Goal: Information Seeking & Learning: Learn about a topic

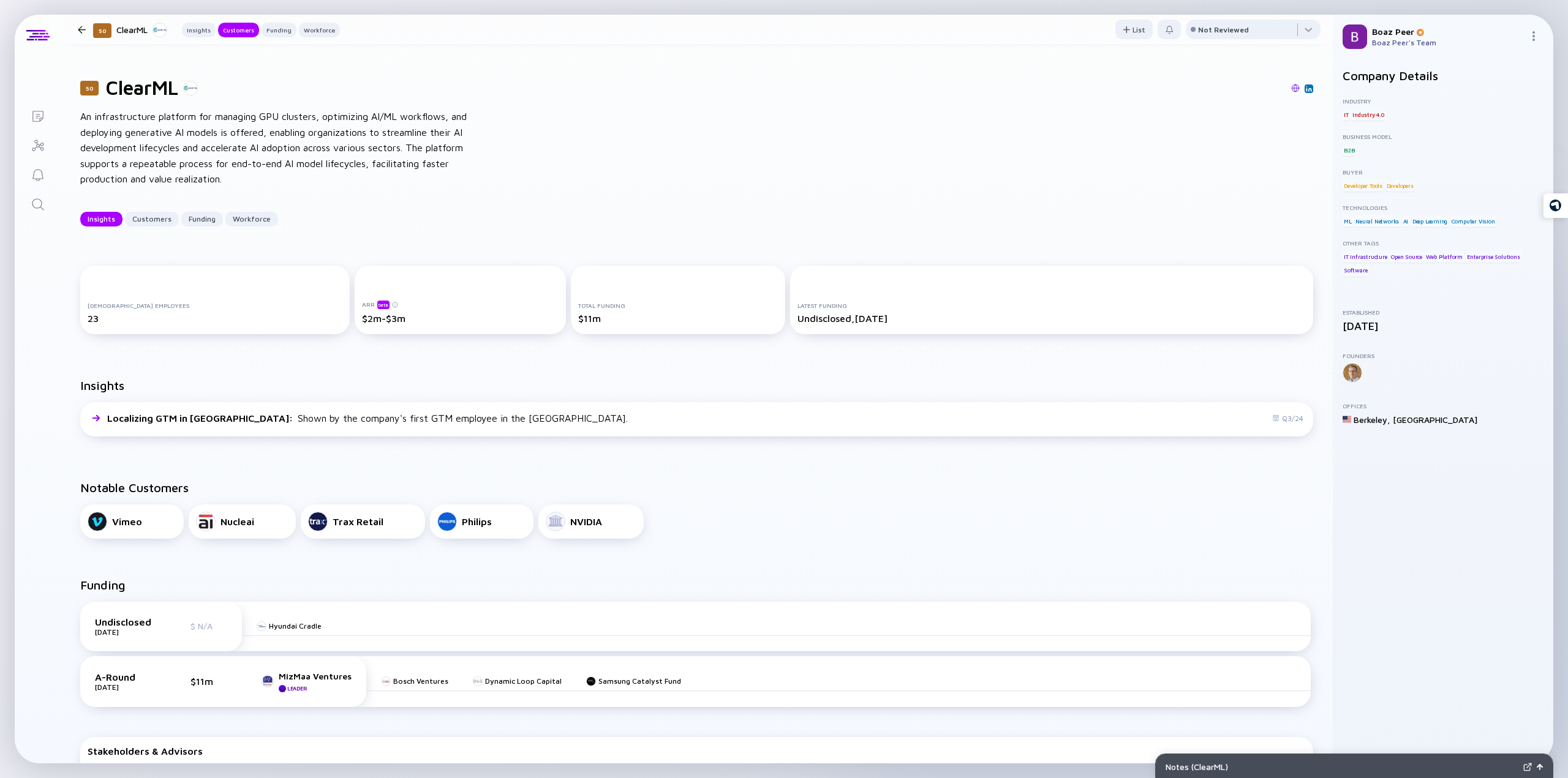
scroll to position [183, 0]
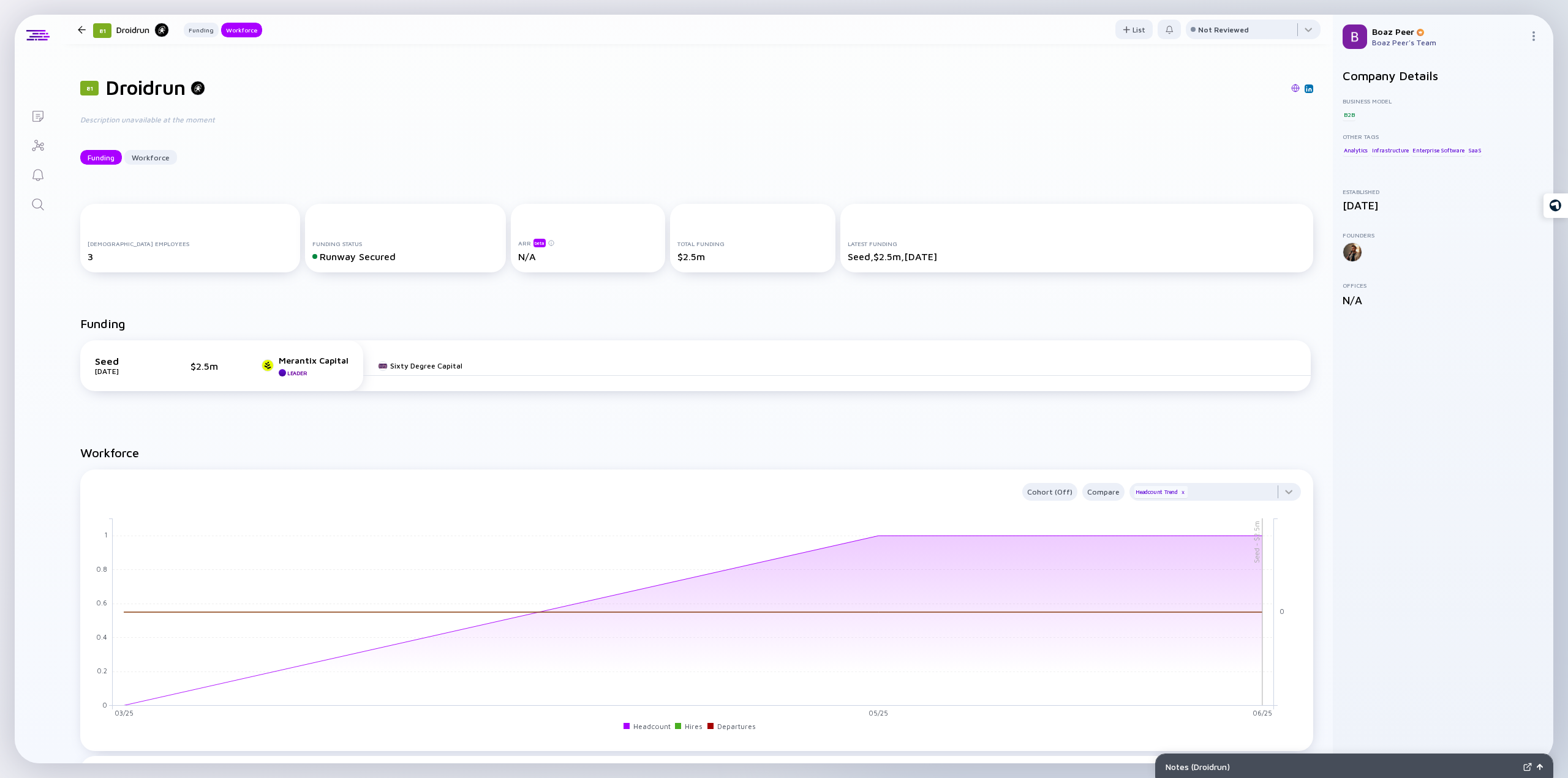
scroll to position [730, 0]
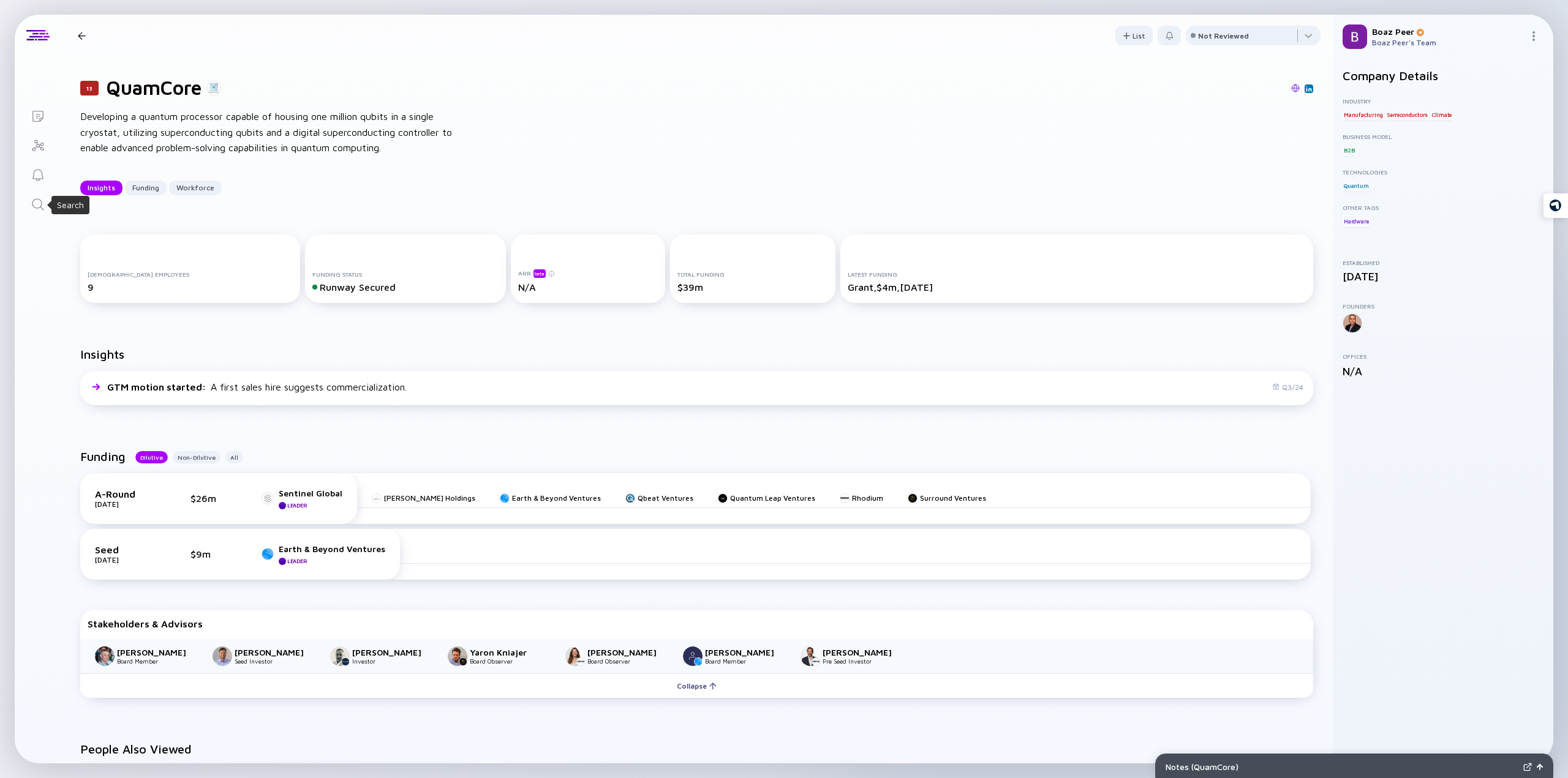
click at [31, 205] on icon "Search" at bounding box center [38, 204] width 14 height 14
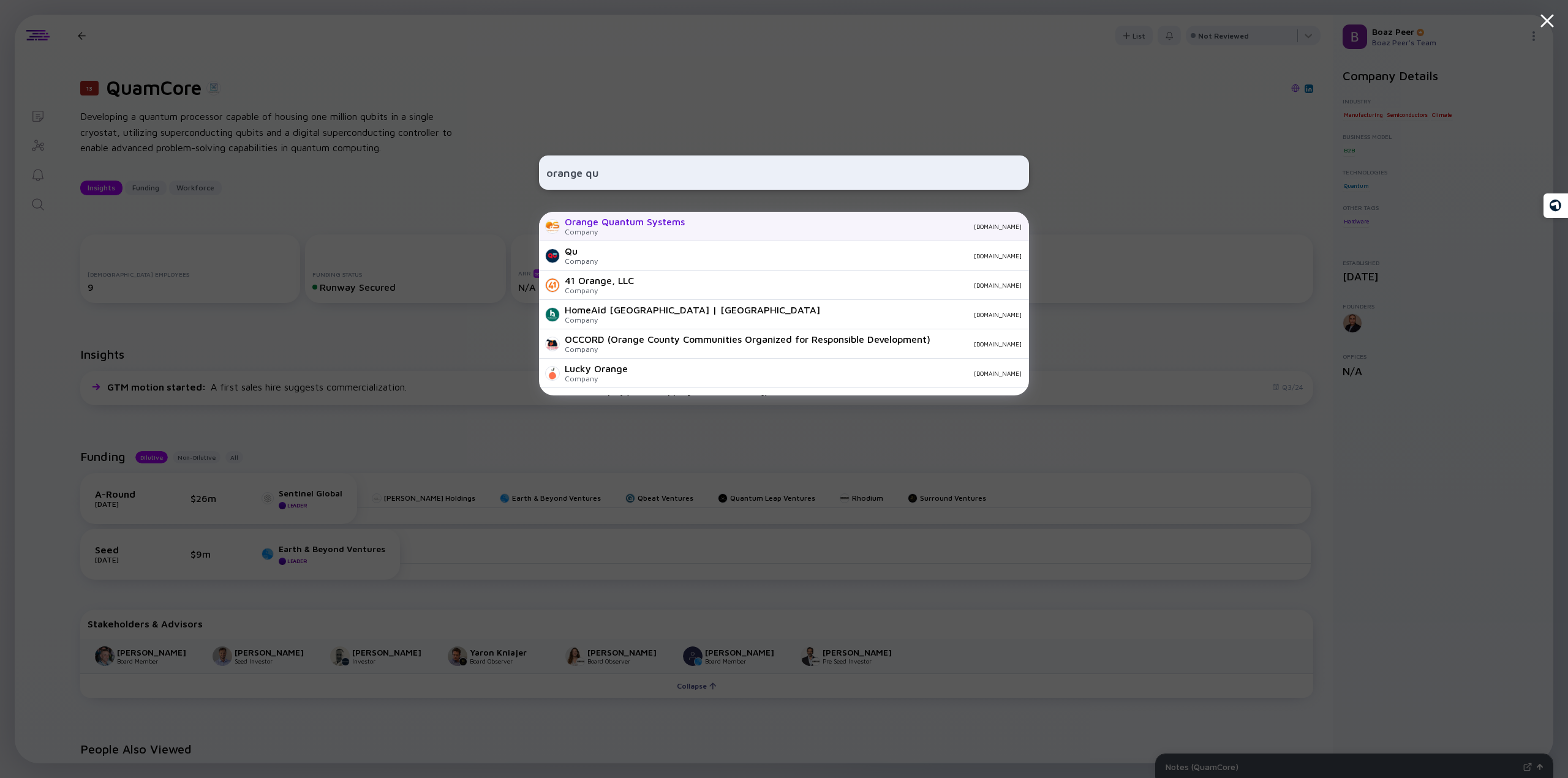
type input "orange qu"
click at [625, 227] on div "Orange Quantum Systems" at bounding box center [625, 222] width 120 height 11
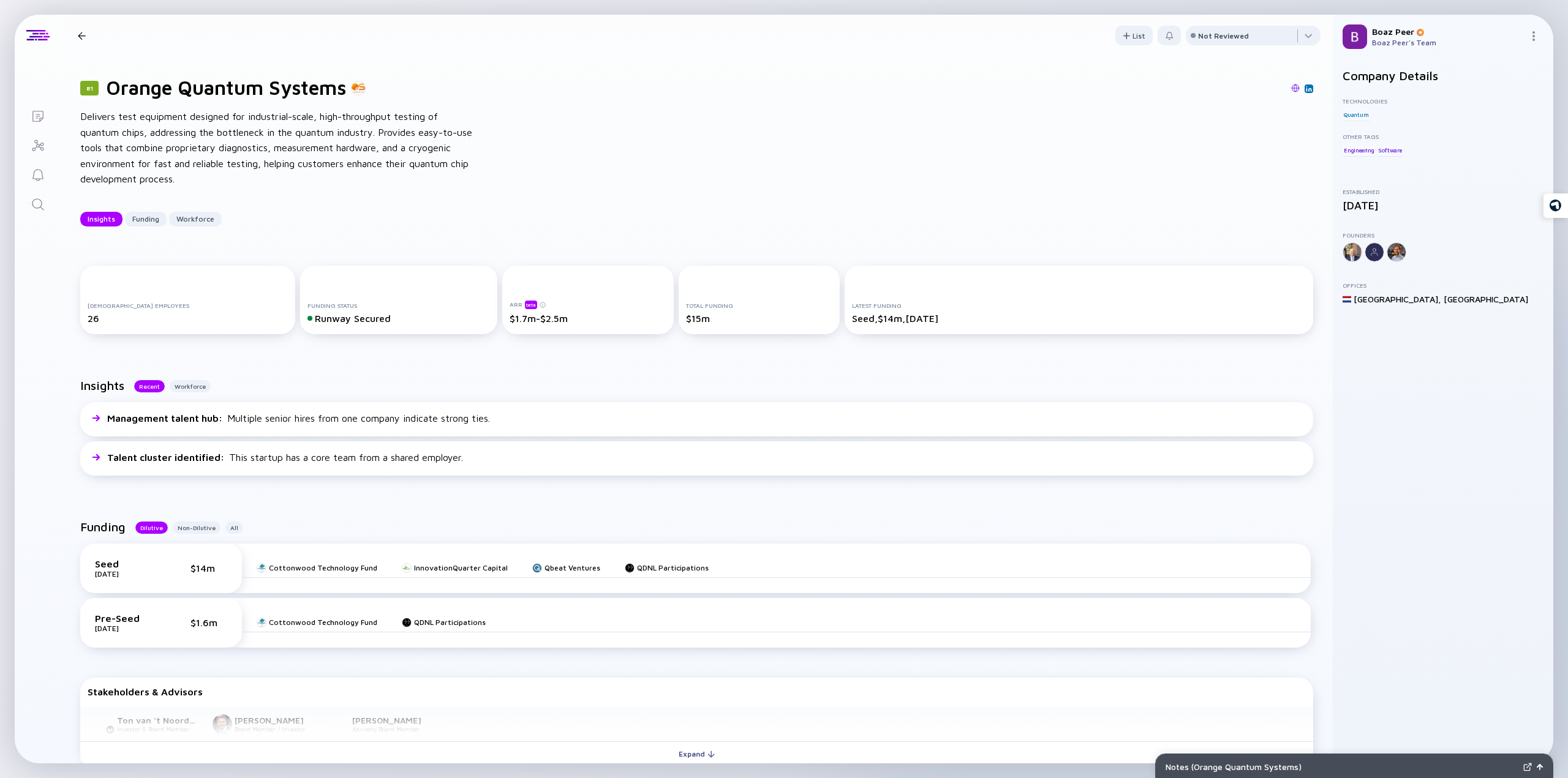
scroll to position [183, 0]
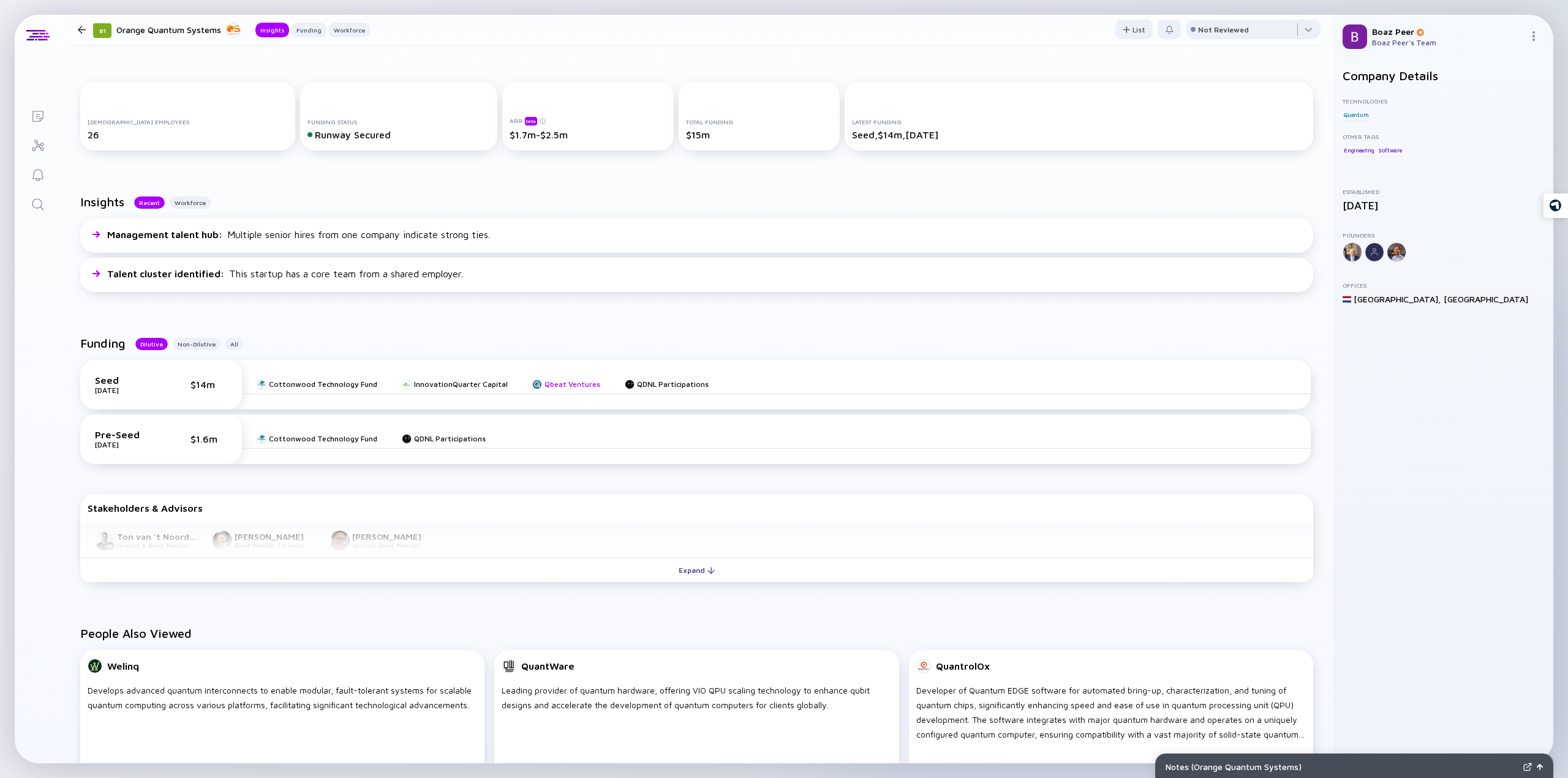
click at [561, 385] on div "Qbeat Ventures" at bounding box center [572, 384] width 56 height 9
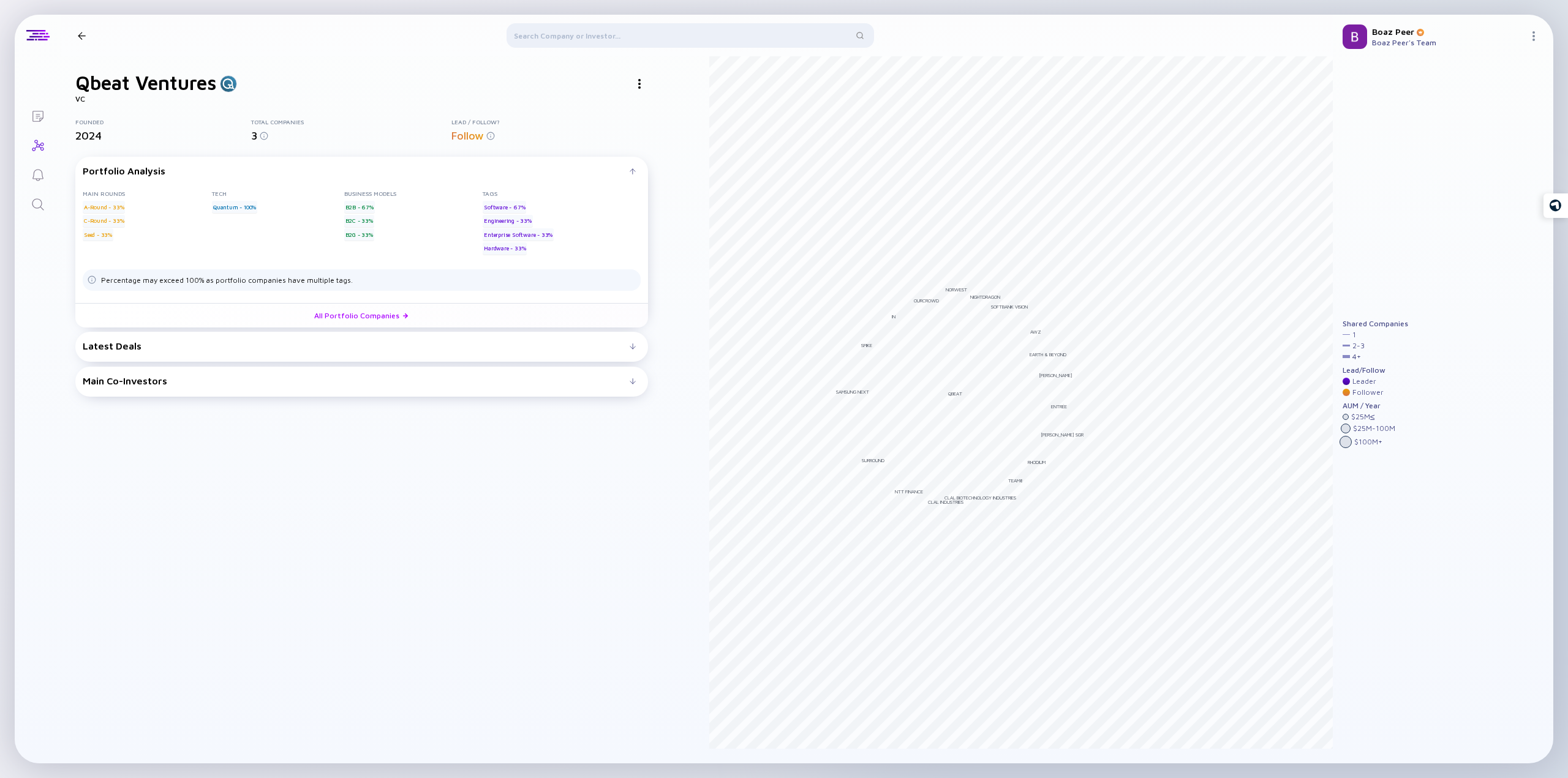
click at [143, 377] on div "Main Co-Investors" at bounding box center [356, 381] width 547 height 11
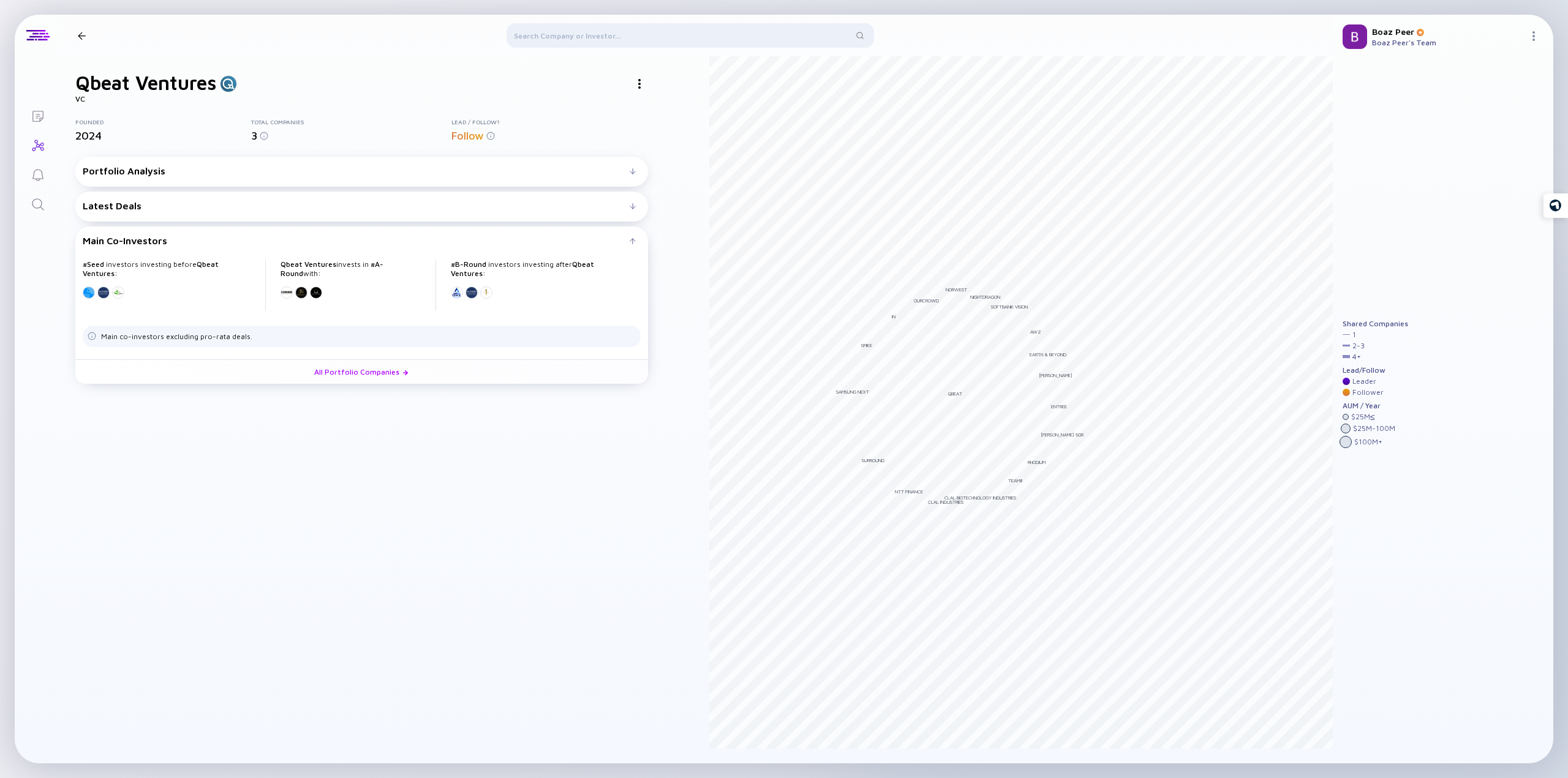
click at [132, 176] on div "Portfolio Analysis" at bounding box center [356, 171] width 547 height 11
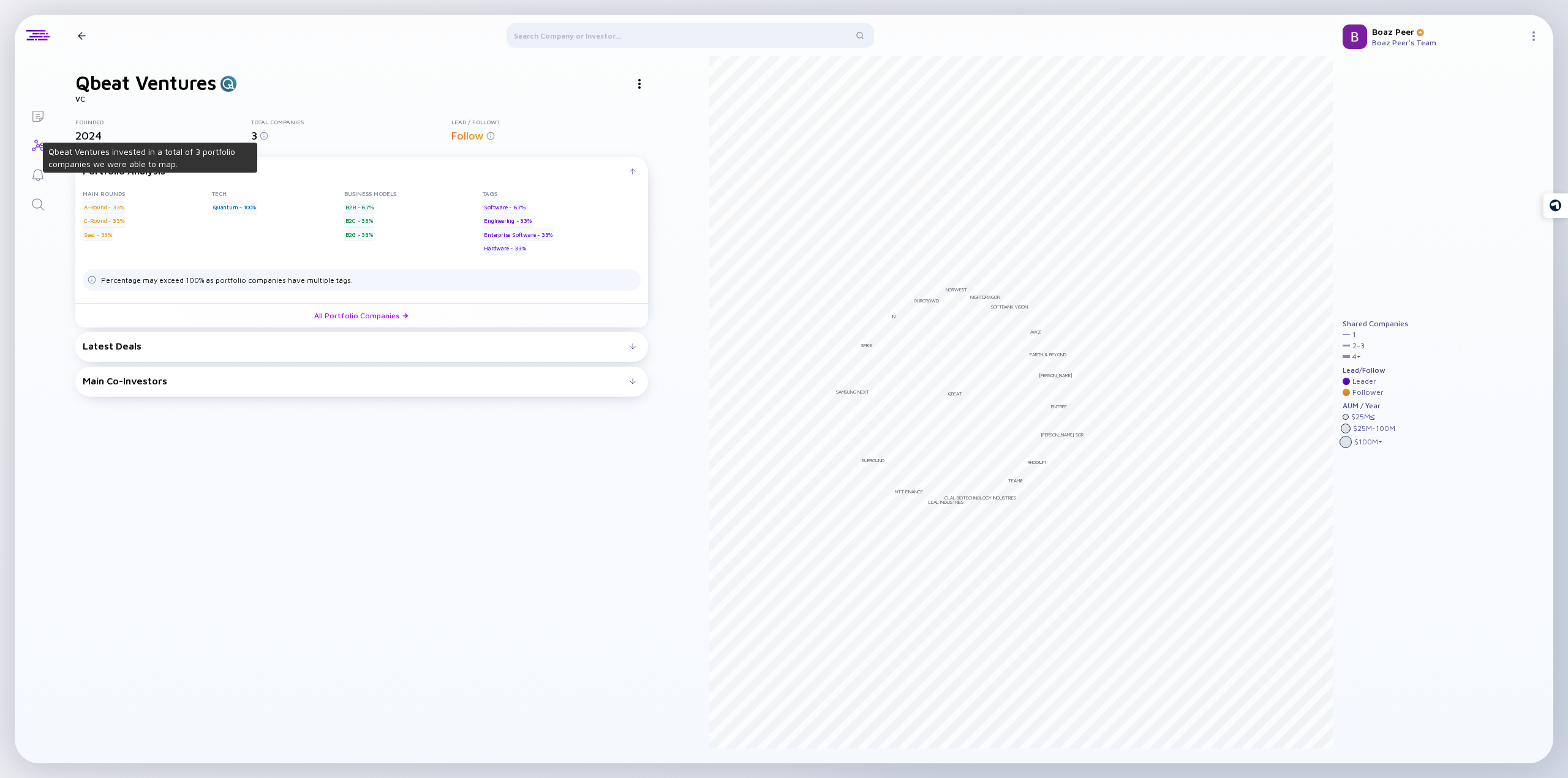
click at [257, 136] on span "3" at bounding box center [254, 135] width 6 height 13
click at [264, 138] on img at bounding box center [264, 136] width 9 height 9
click at [289, 120] on div "Total Companies" at bounding box center [351, 122] width 200 height 8
click at [363, 315] on link "All Portfolio Companies" at bounding box center [361, 315] width 572 height 24
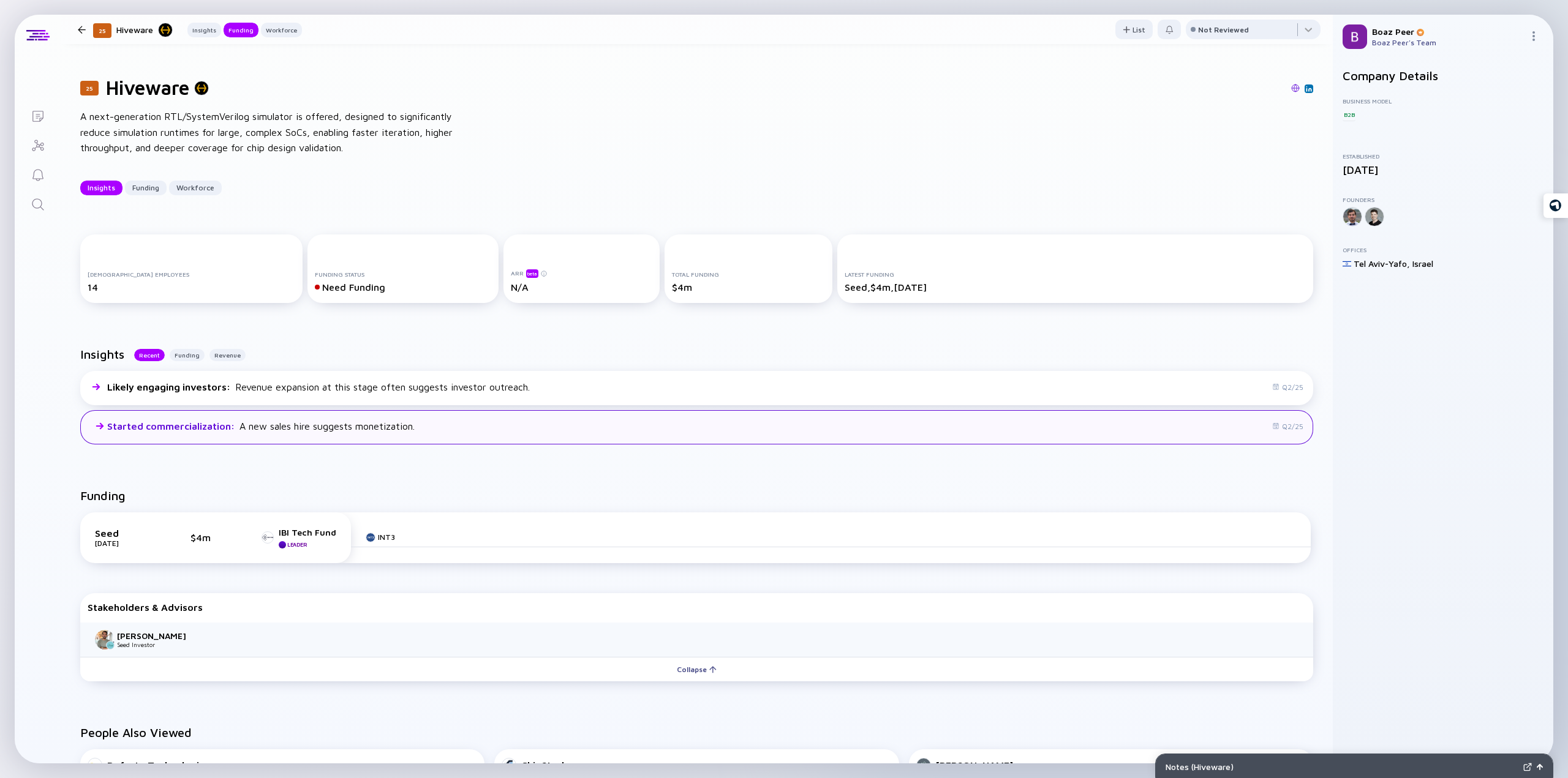
scroll to position [290, 0]
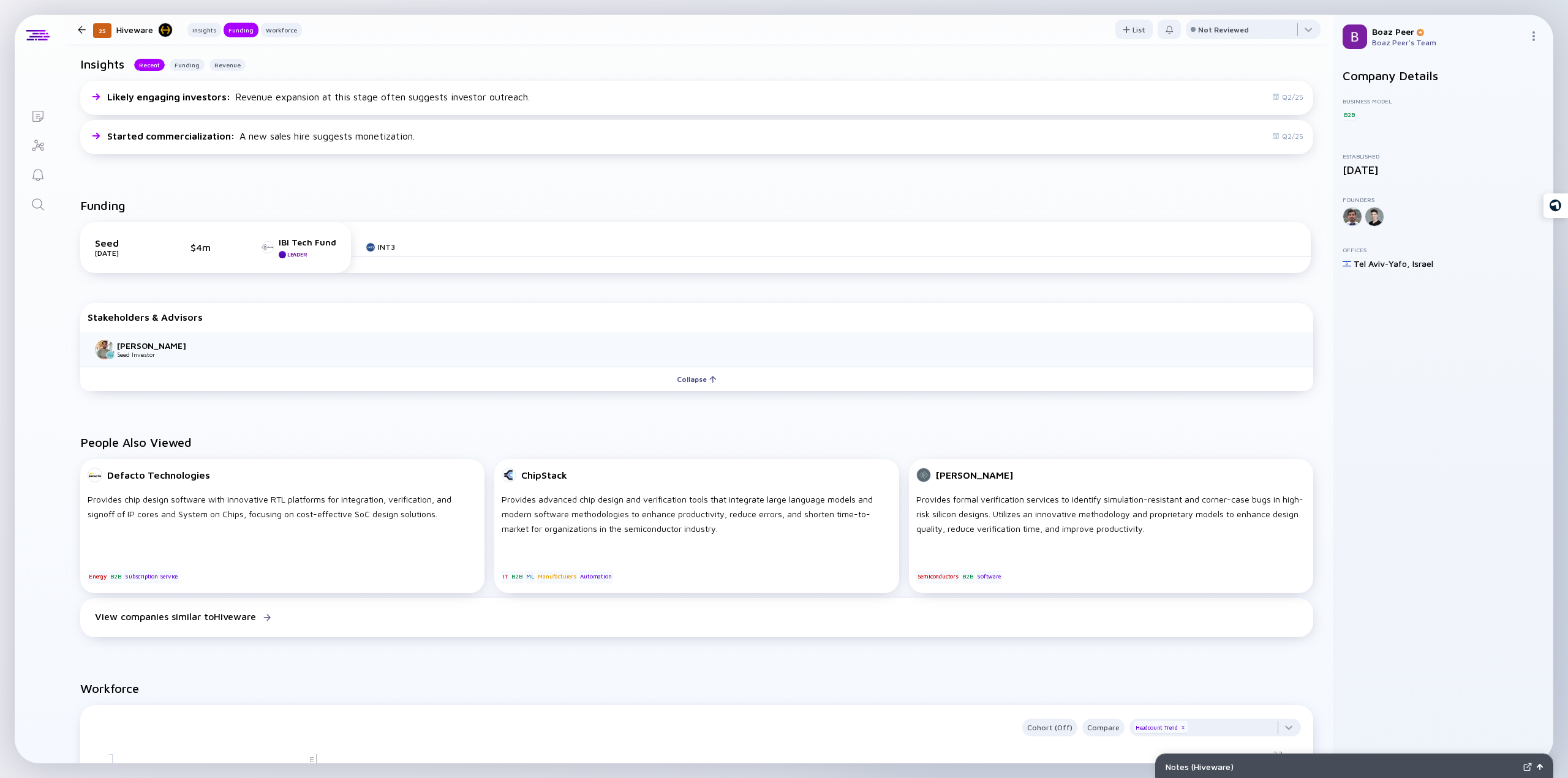
click at [39, 199] on icon "Search" at bounding box center [38, 204] width 12 height 12
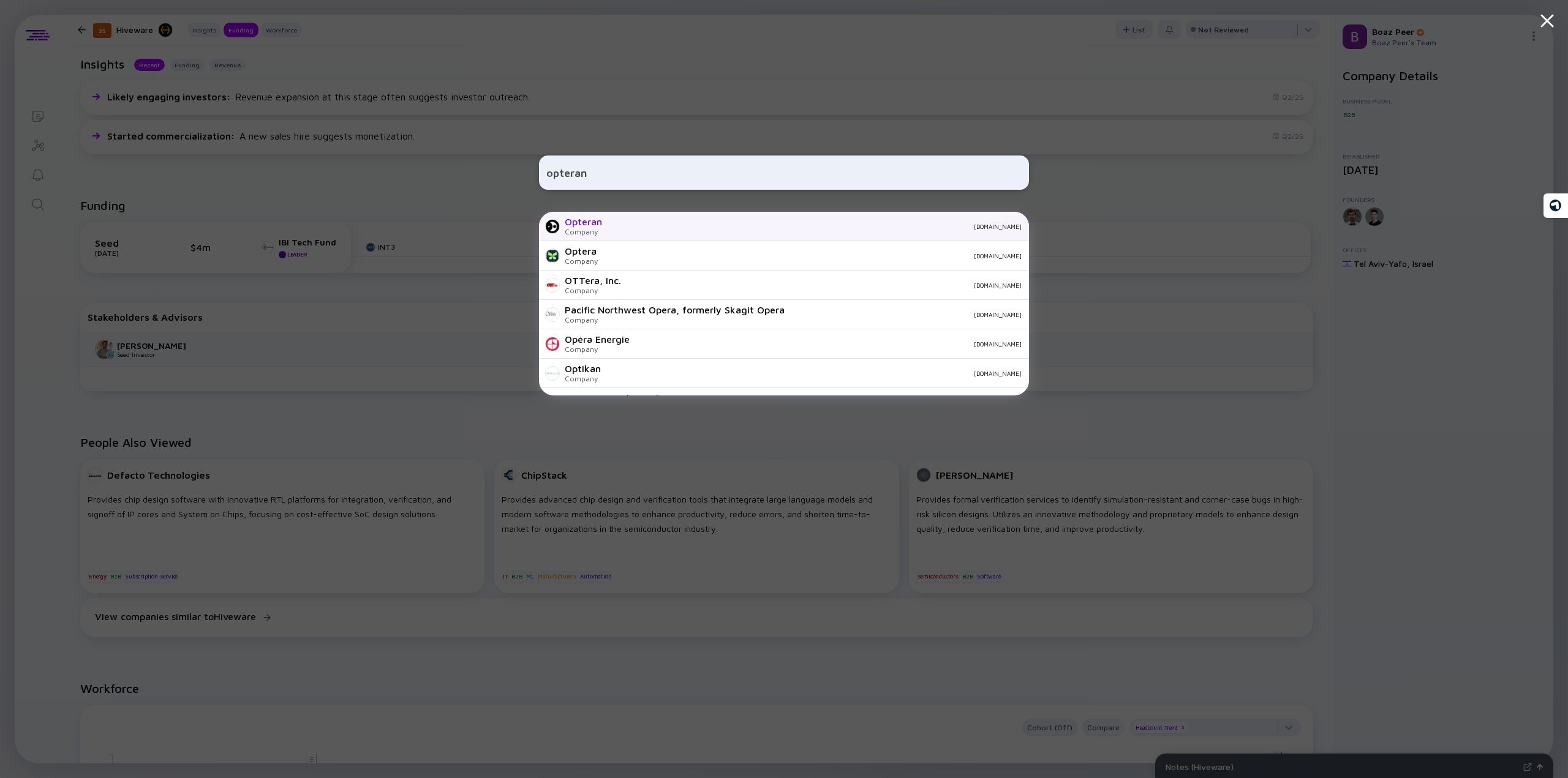
type input "opteran"
click at [592, 233] on div "Company" at bounding box center [584, 232] width 38 height 9
